Goal: Task Accomplishment & Management: Use online tool/utility

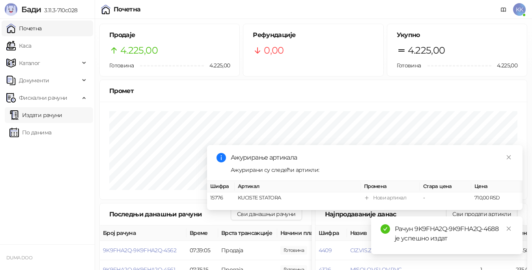
click at [43, 112] on link "Издати рачуни" at bounding box center [35, 115] width 53 height 16
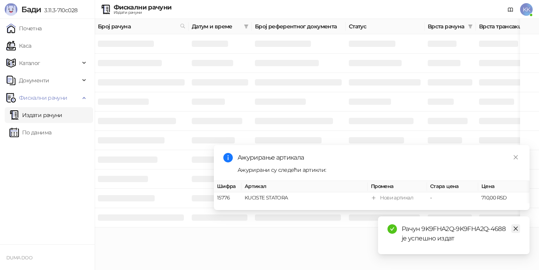
click at [516, 231] on icon "close" at bounding box center [516, 229] width 6 height 6
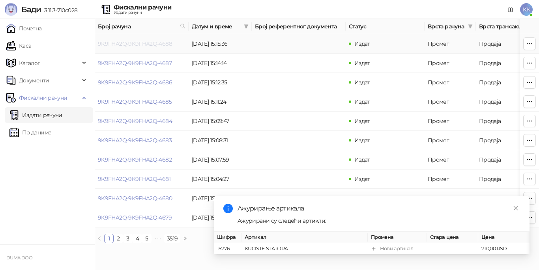
click at [159, 43] on link "9K9FHA2Q-9K9FHA2Q-4688" at bounding box center [135, 43] width 74 height 7
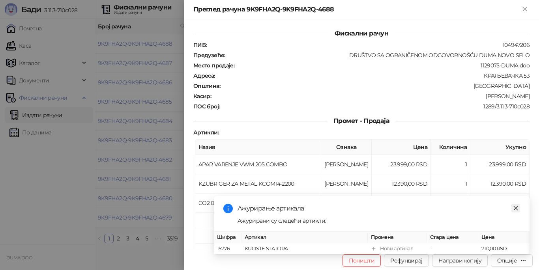
click at [514, 206] on icon "close" at bounding box center [515, 208] width 4 height 4
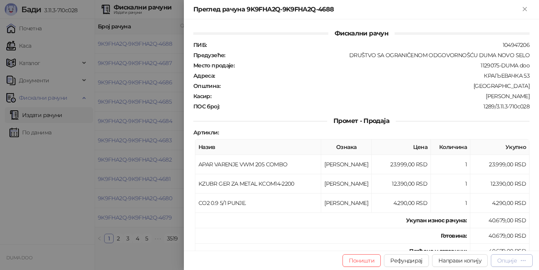
click at [499, 258] on div "Опције" at bounding box center [507, 260] width 20 height 7
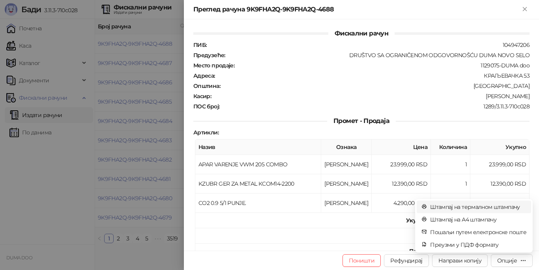
click at [455, 206] on span "Штампај на термалном штампачу" at bounding box center [478, 207] width 96 height 9
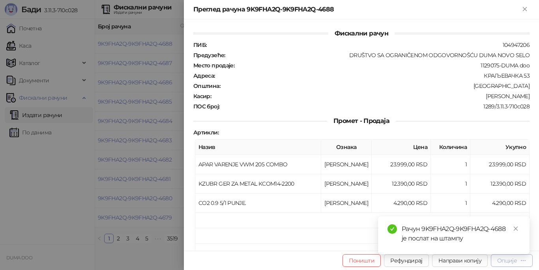
click at [505, 262] on div "Опције" at bounding box center [507, 260] width 20 height 7
click at [481, 209] on span "Штампај на термалном штампачу" at bounding box center [478, 207] width 96 height 9
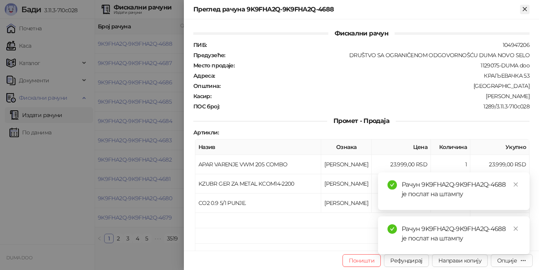
click at [525, 11] on icon "Close" at bounding box center [524, 9] width 7 height 7
